Goal: Navigation & Orientation: Go to known website

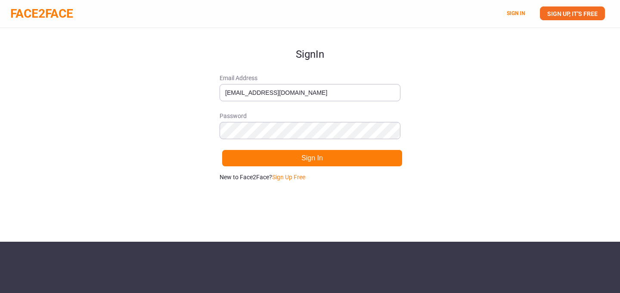
click at [311, 158] on button "Sign In" at bounding box center [312, 157] width 181 height 17
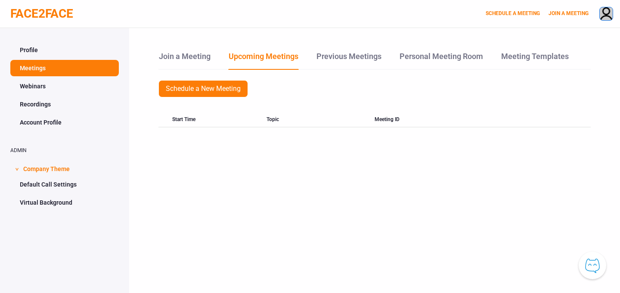
click at [604, 12] on img at bounding box center [605, 14] width 13 height 14
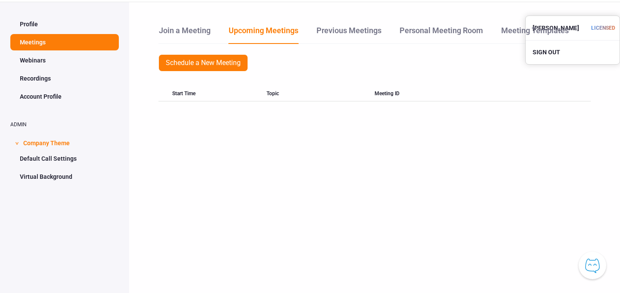
scroll to position [28, 0]
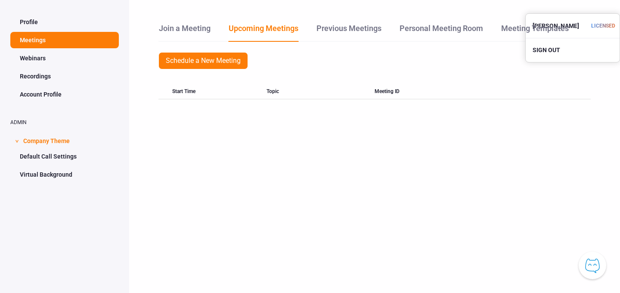
click at [551, 73] on div "Schedule a New Meeting Start Time Topic Meeting ID" at bounding box center [374, 75] width 432 height 47
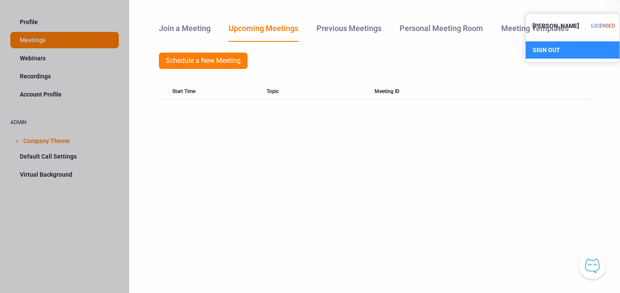
click at [547, 54] on div "SIGN OUT" at bounding box center [572, 49] width 94 height 17
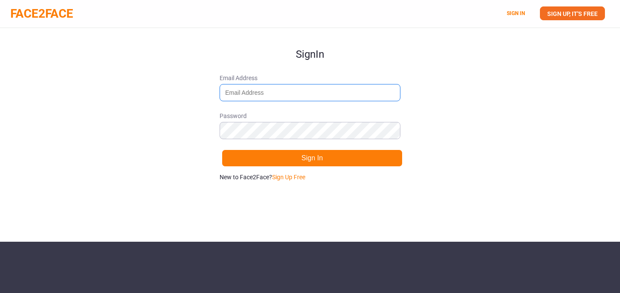
type input "[EMAIL_ADDRESS][DOMAIN_NAME]"
